Goal: Transaction & Acquisition: Subscribe to service/newsletter

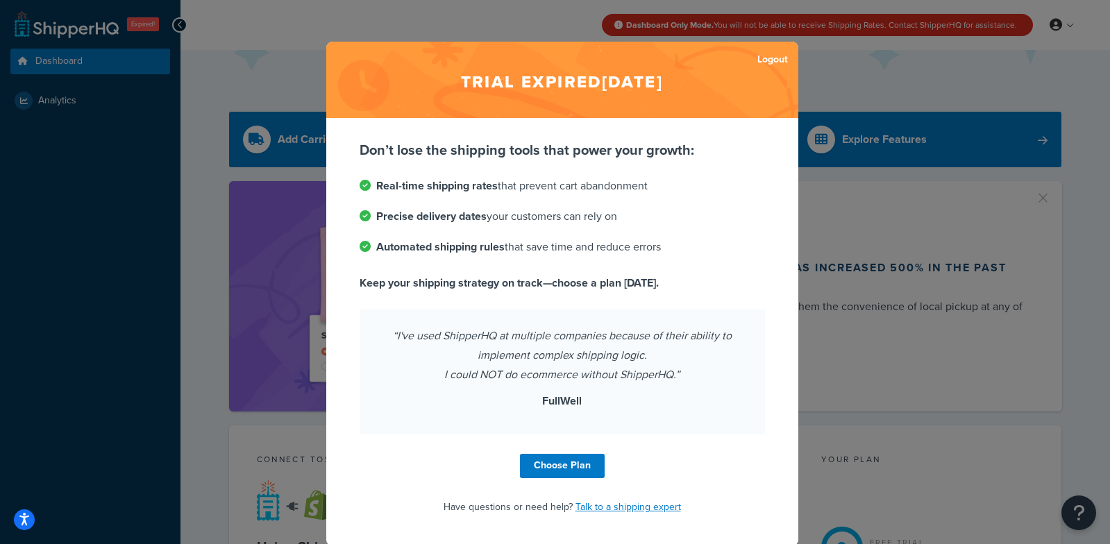
click at [862, 101] on div "Trial expired Jul 25, 2025 Logout Don’t lose the shipping tools that power your…" at bounding box center [555, 272] width 1110 height 544
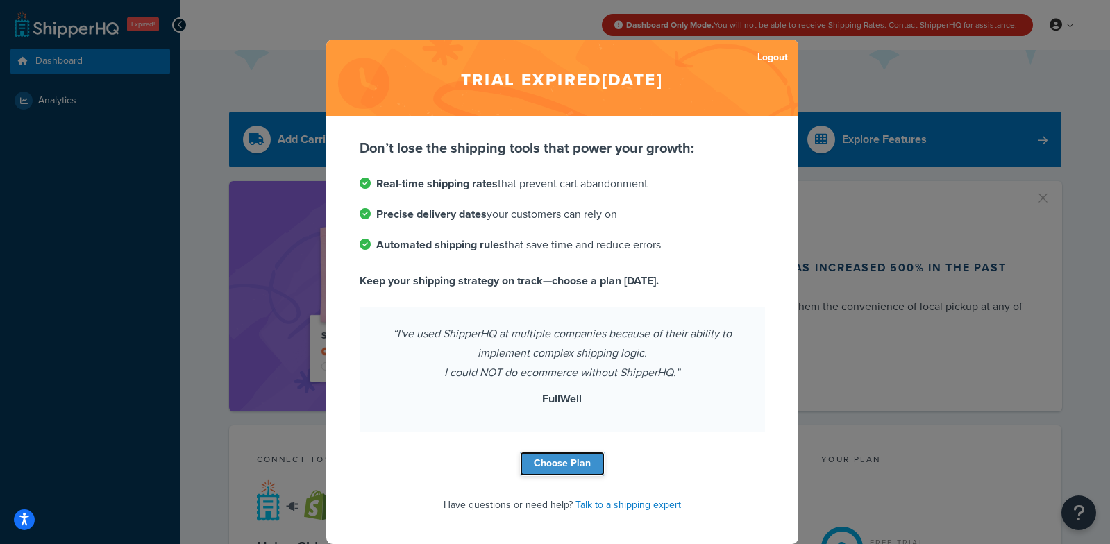
click at [576, 460] on link "Choose Plan" at bounding box center [562, 464] width 85 height 24
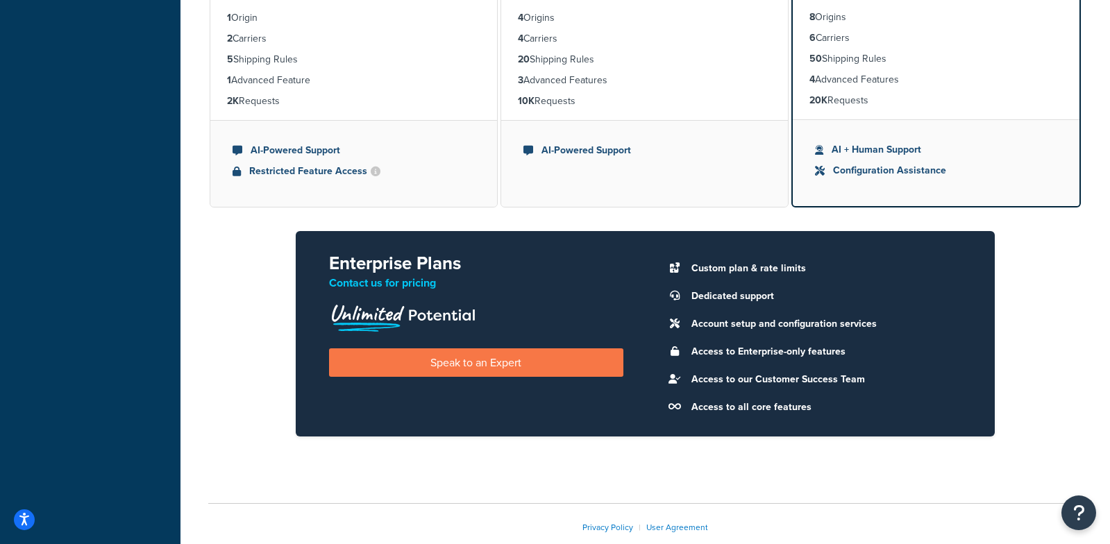
scroll to position [427, 0]
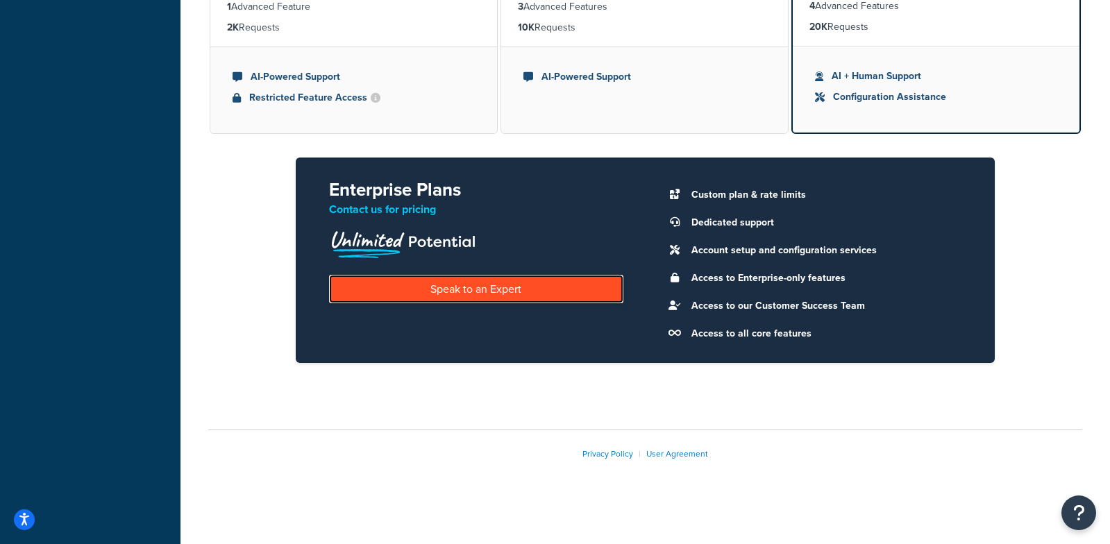
click at [478, 296] on link "Speak to an Expert" at bounding box center [476, 289] width 294 height 28
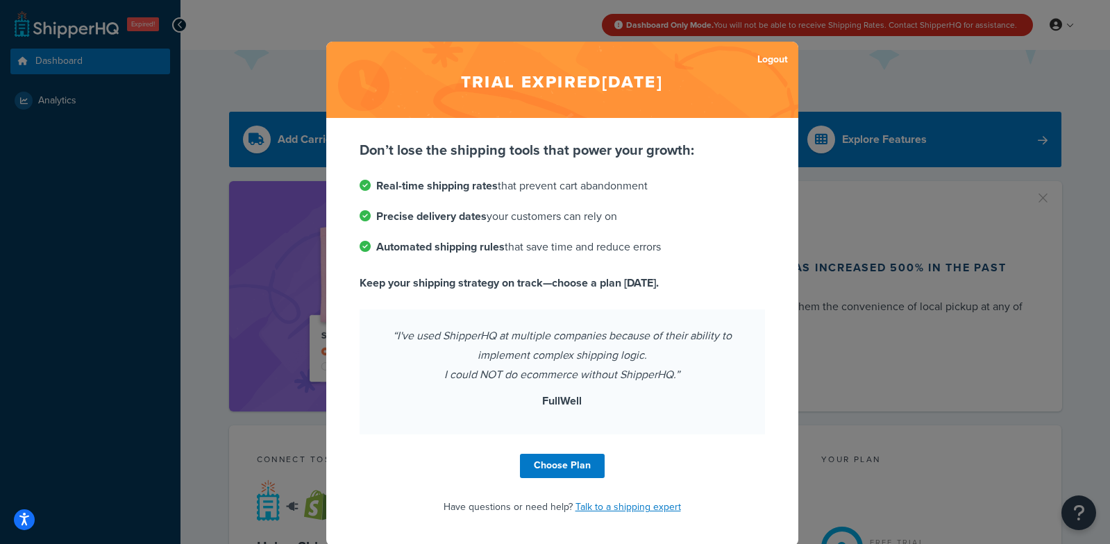
scroll to position [1, 0]
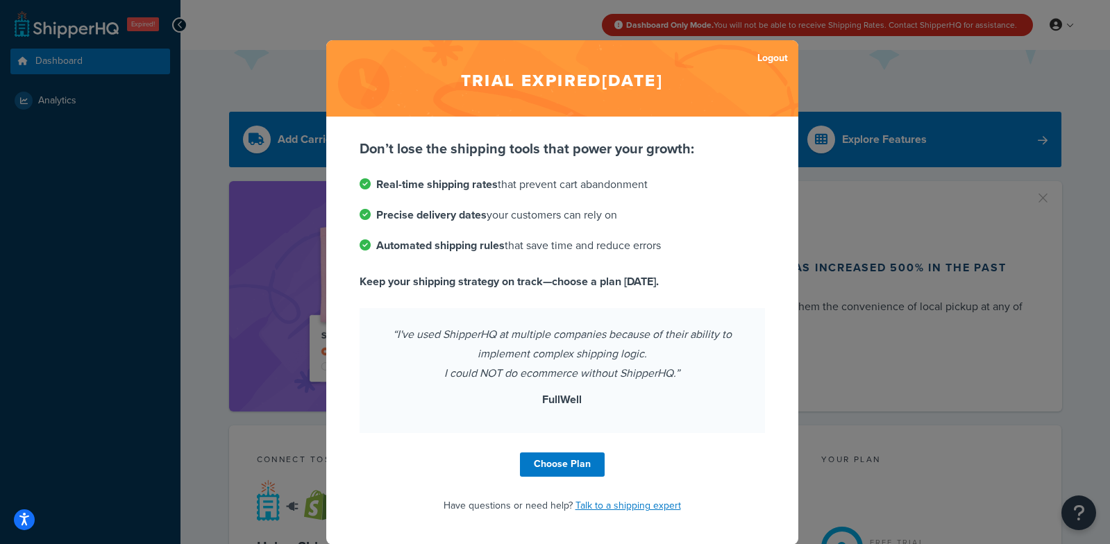
click at [949, 25] on div "Trial expired [DATE] Logout Don’t lose the shipping tools that power your growt…" at bounding box center [555, 272] width 1110 height 544
click at [934, 28] on div "Trial expired [DATE] Logout Don’t lose the shipping tools that power your growt…" at bounding box center [555, 272] width 1110 height 544
click at [897, 75] on div "Trial expired [DATE] Logout Don’t lose the shipping tools that power your growt…" at bounding box center [555, 272] width 1110 height 544
click at [599, 505] on link "Talk to a shipping expert" at bounding box center [627, 505] width 105 height 15
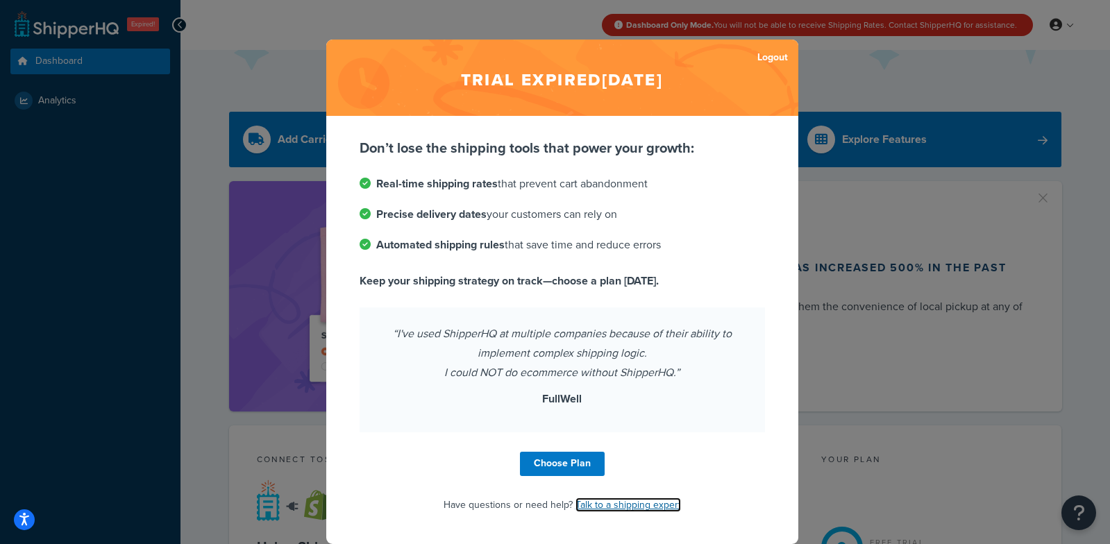
click at [613, 503] on link "Talk to a shipping expert" at bounding box center [627, 505] width 105 height 15
